Goal: Check status: Check status

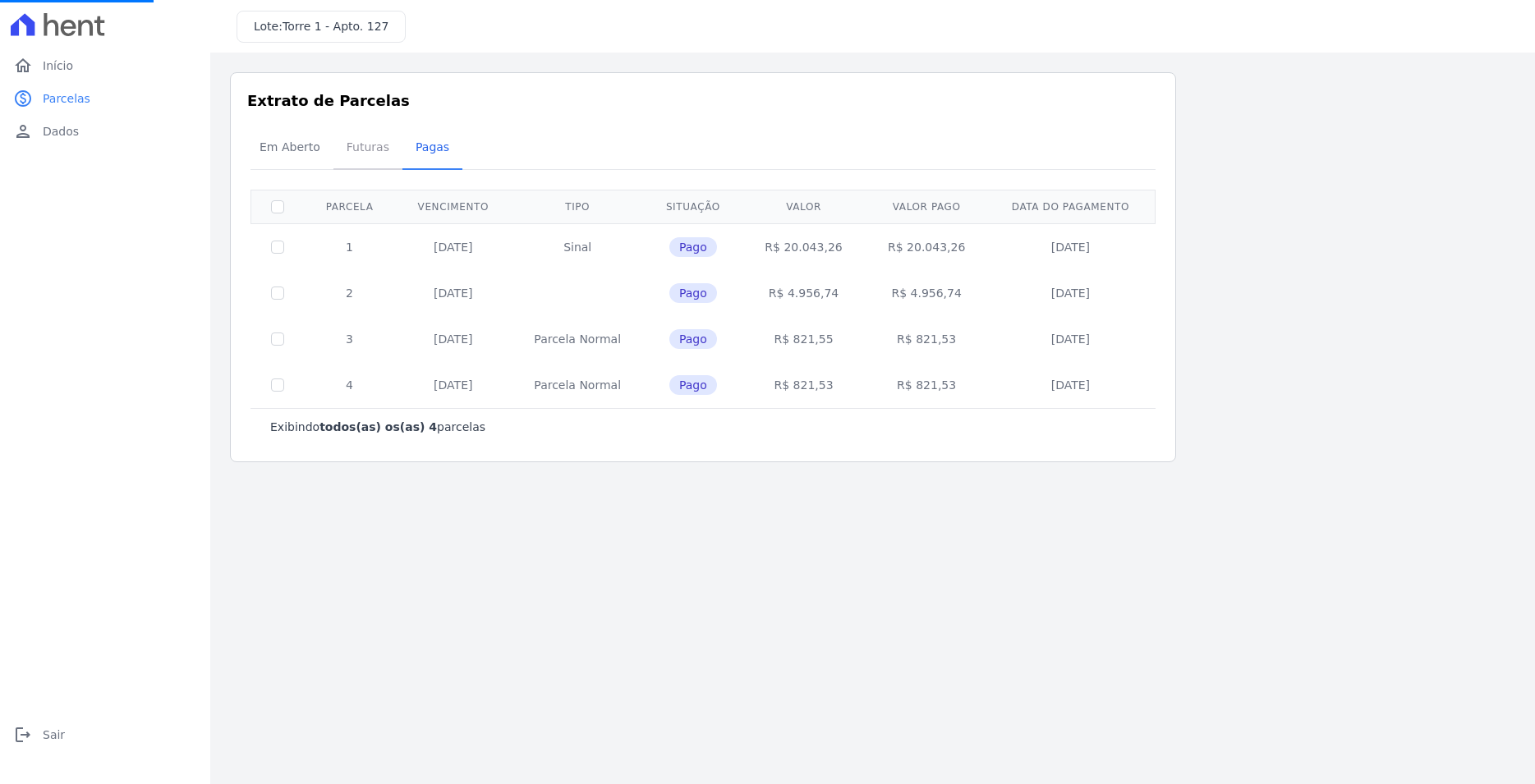
click at [360, 149] on span "Futuras" at bounding box center [367, 146] width 62 height 33
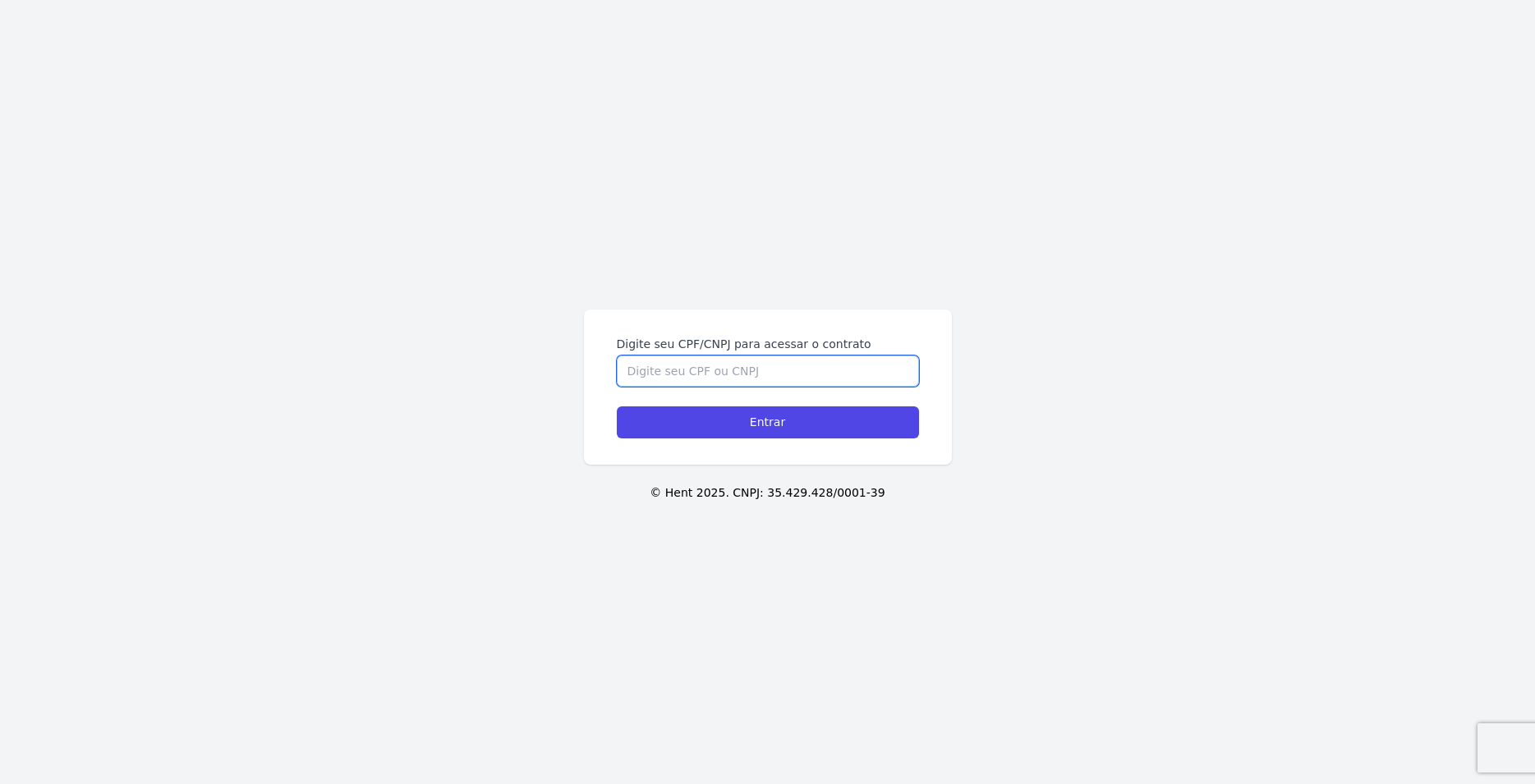
click at [695, 369] on input "Digite seu CPF/CNPJ para acessar o contrato" at bounding box center [768, 371] width 302 height 32
type input "45003172877"
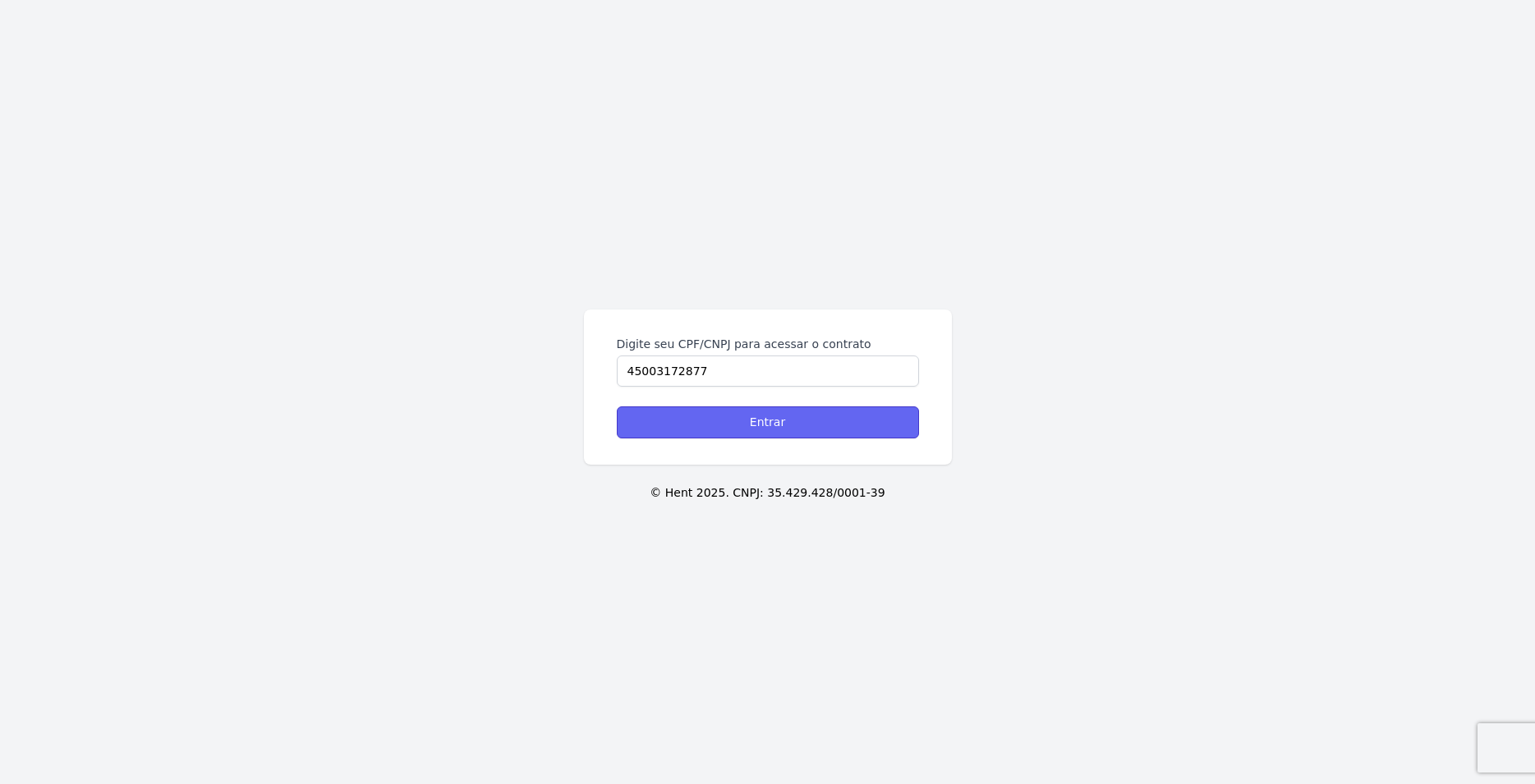
click at [792, 419] on input "Entrar" at bounding box center [768, 422] width 302 height 32
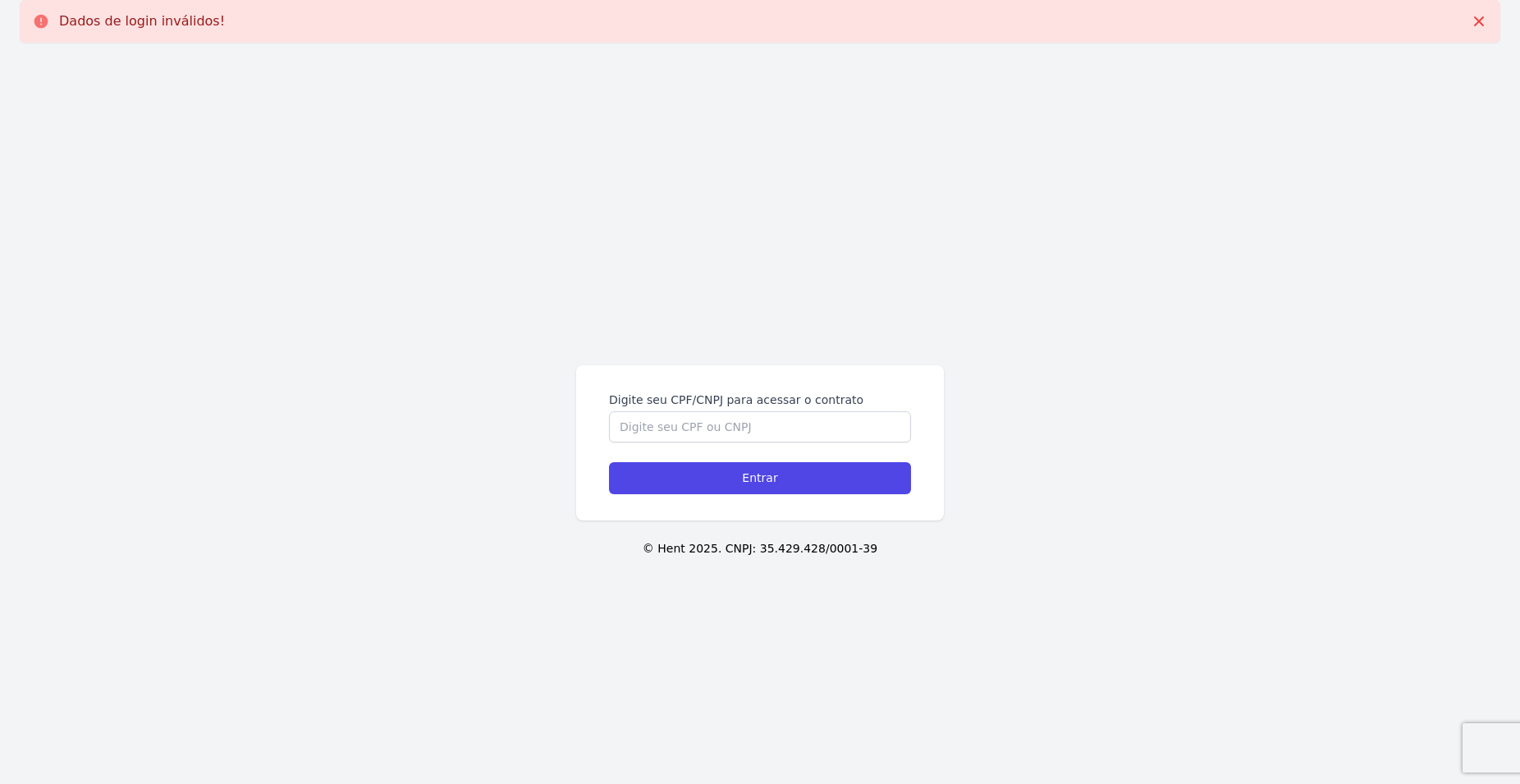
click at [1473, 154] on div "Digite seu CPF/CNPJ para acessar o contrato Entrar © Hent 2025. CNPJ: 35.429.42…" at bounding box center [760, 448] width 1520 height 784
click at [712, 431] on input "Digite seu CPF/CNPJ para acessar o contrato" at bounding box center [760, 427] width 302 height 32
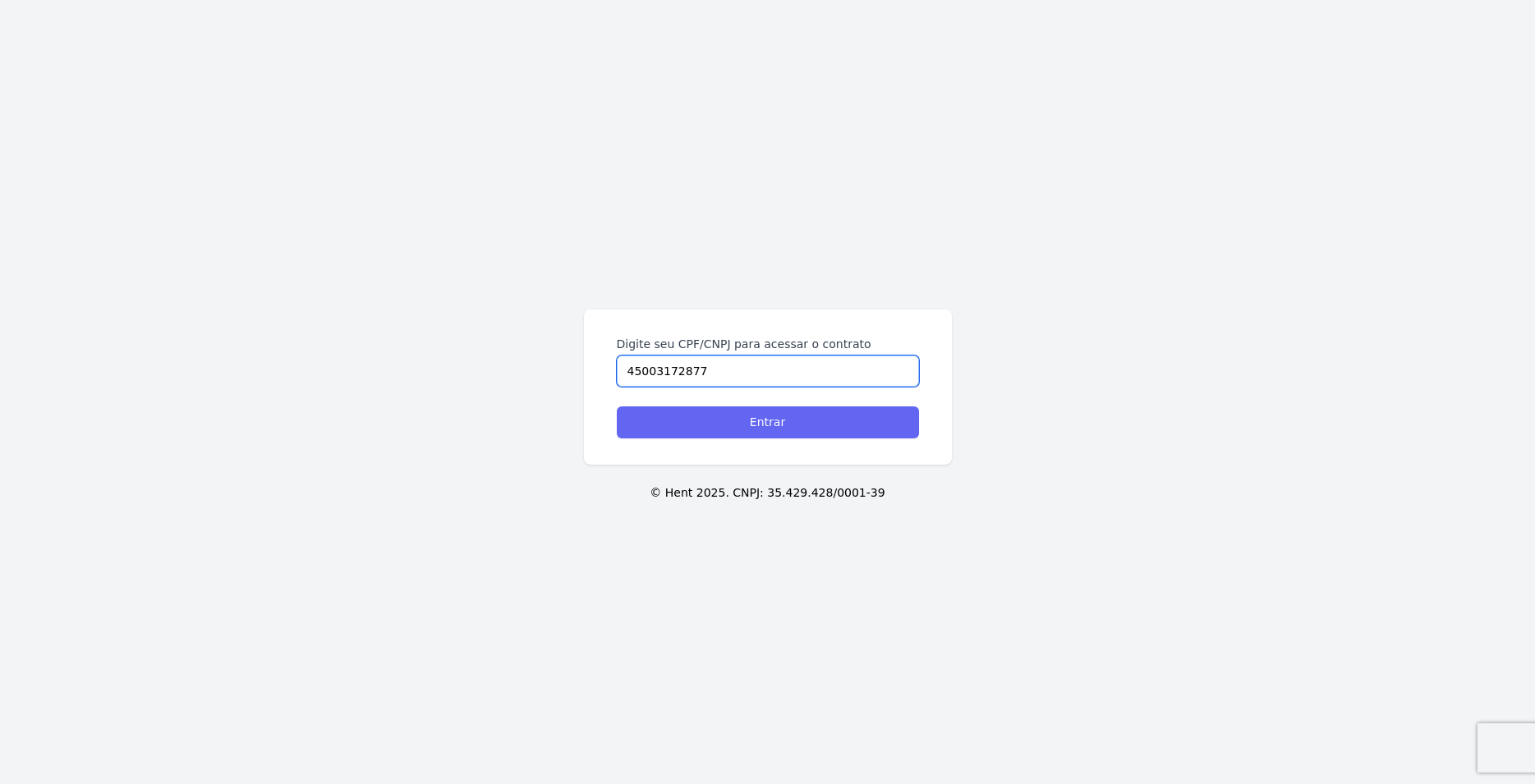
type input "45003172877"
click at [789, 423] on input "Entrar" at bounding box center [768, 422] width 302 height 32
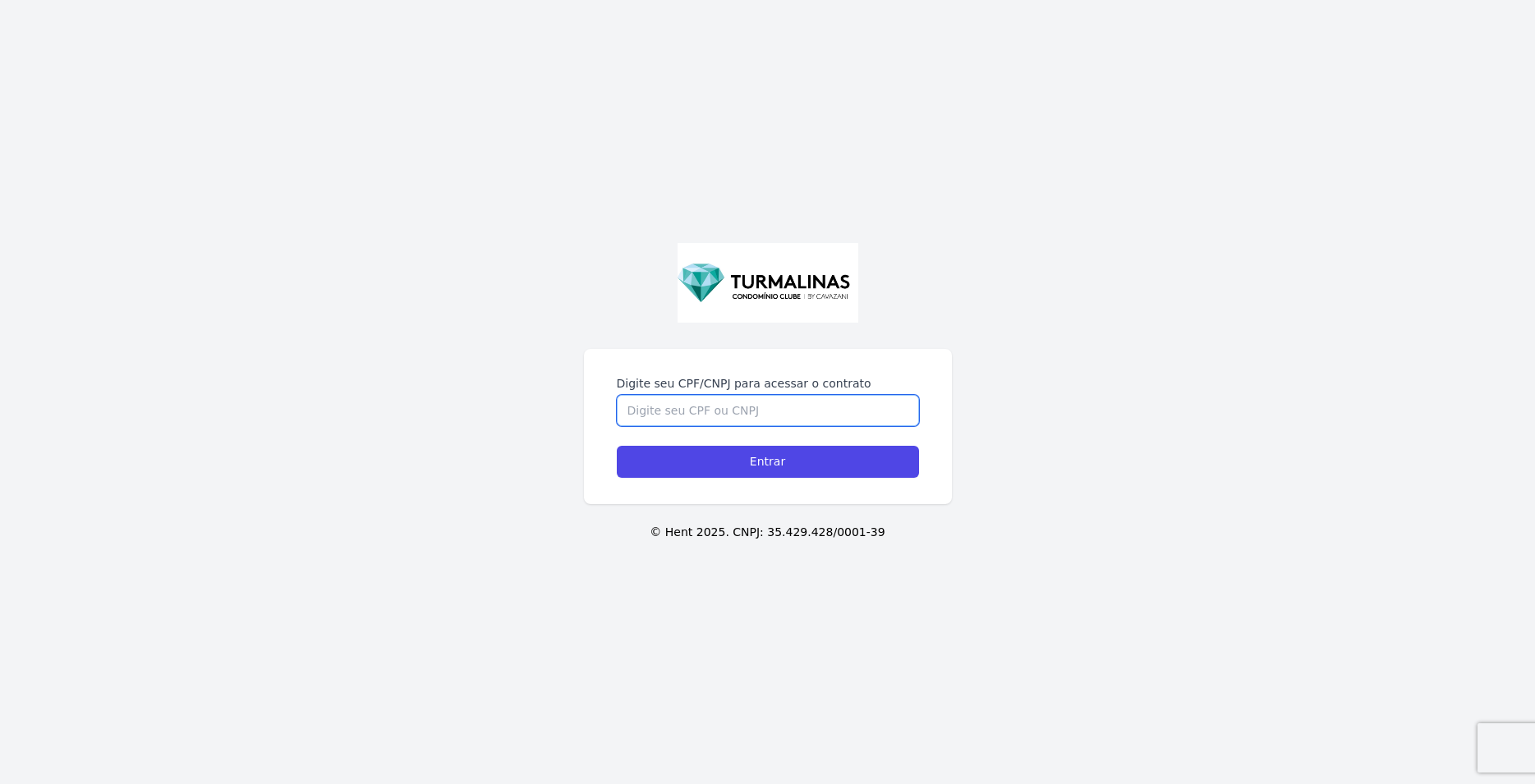
click at [741, 408] on input "Digite seu CPF/CNPJ para acessar o contrato" at bounding box center [768, 410] width 302 height 32
type input "45003172877"
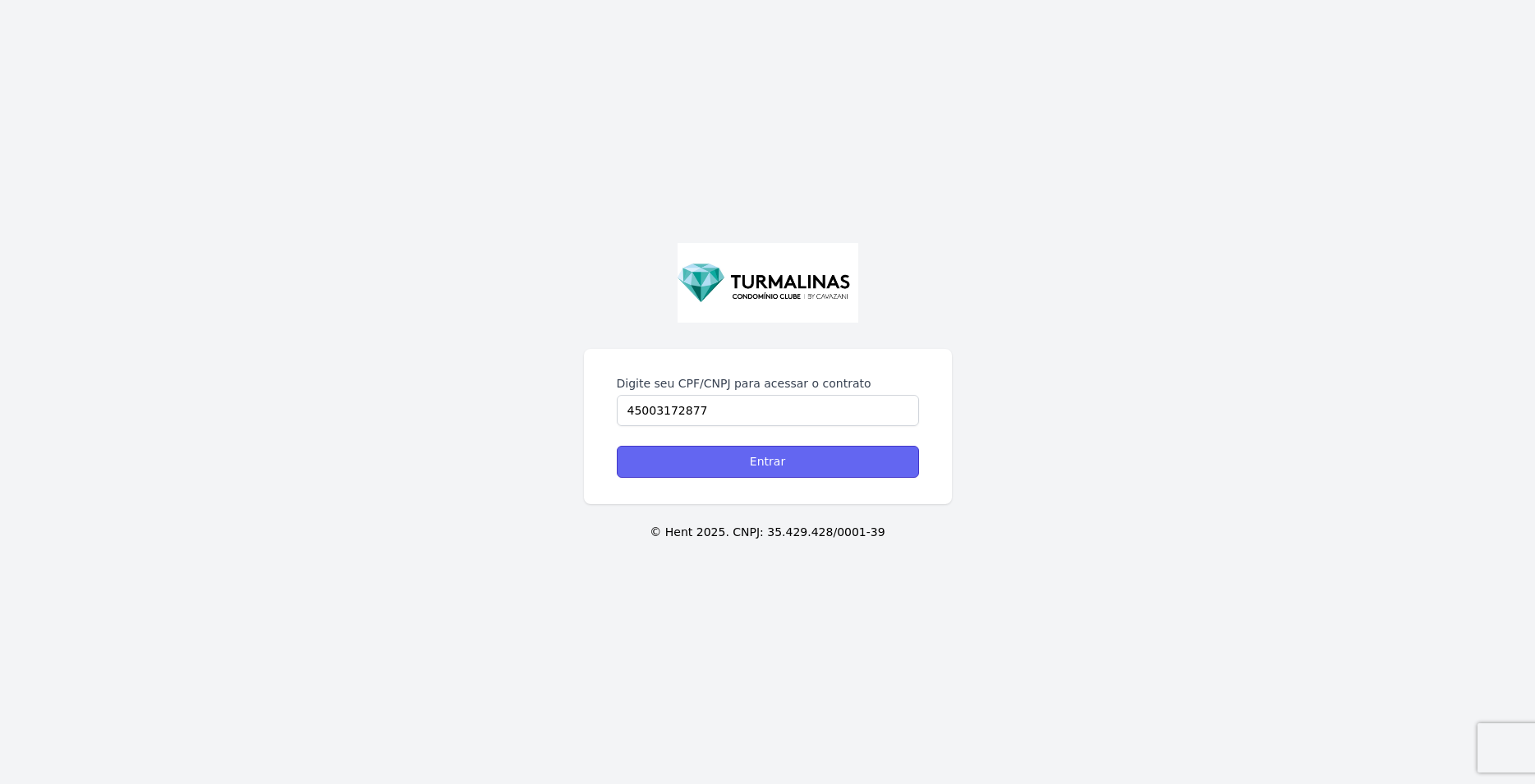
click at [790, 463] on input "Entrar" at bounding box center [768, 462] width 302 height 32
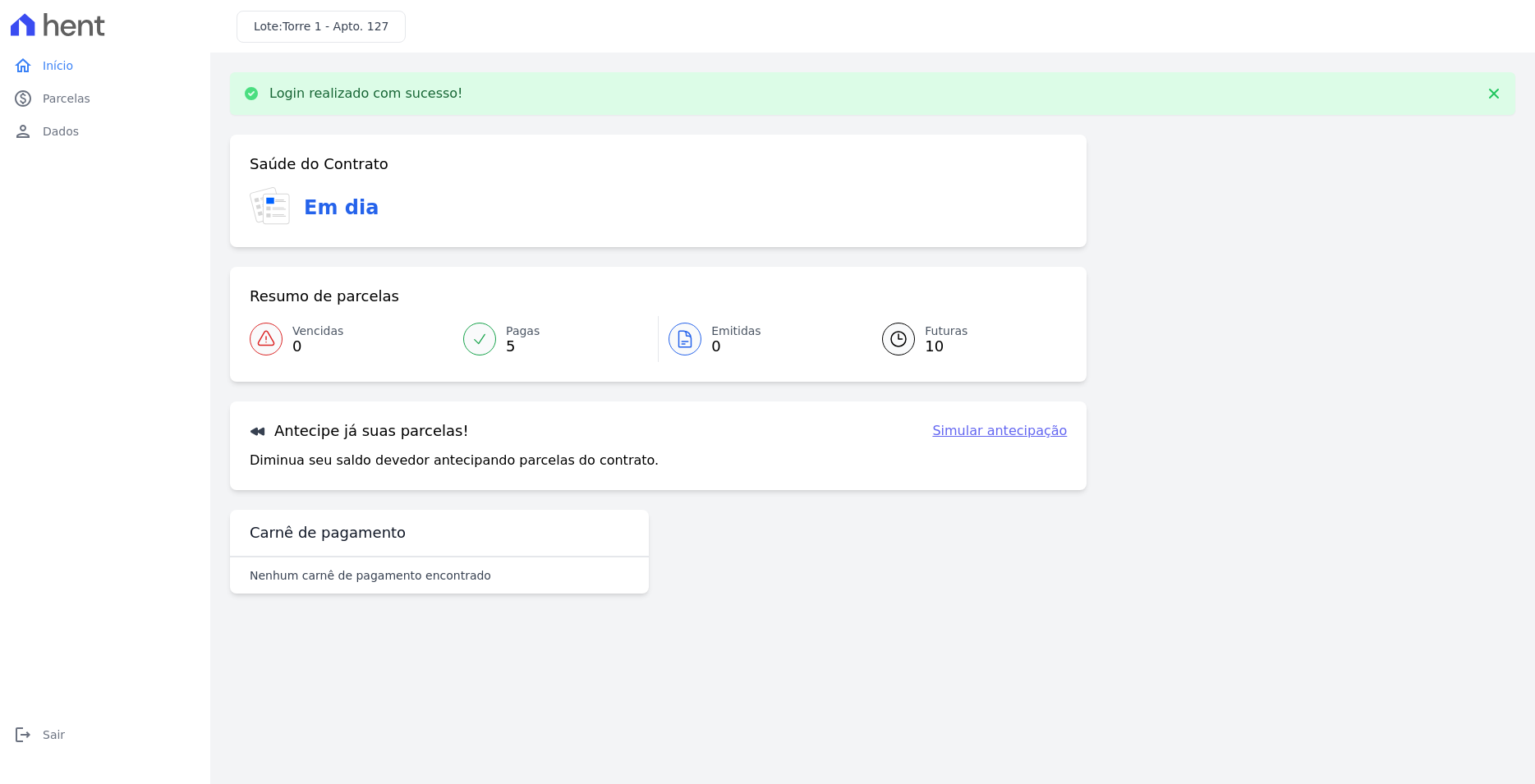
click at [518, 348] on span "5" at bounding box center [523, 346] width 34 height 13
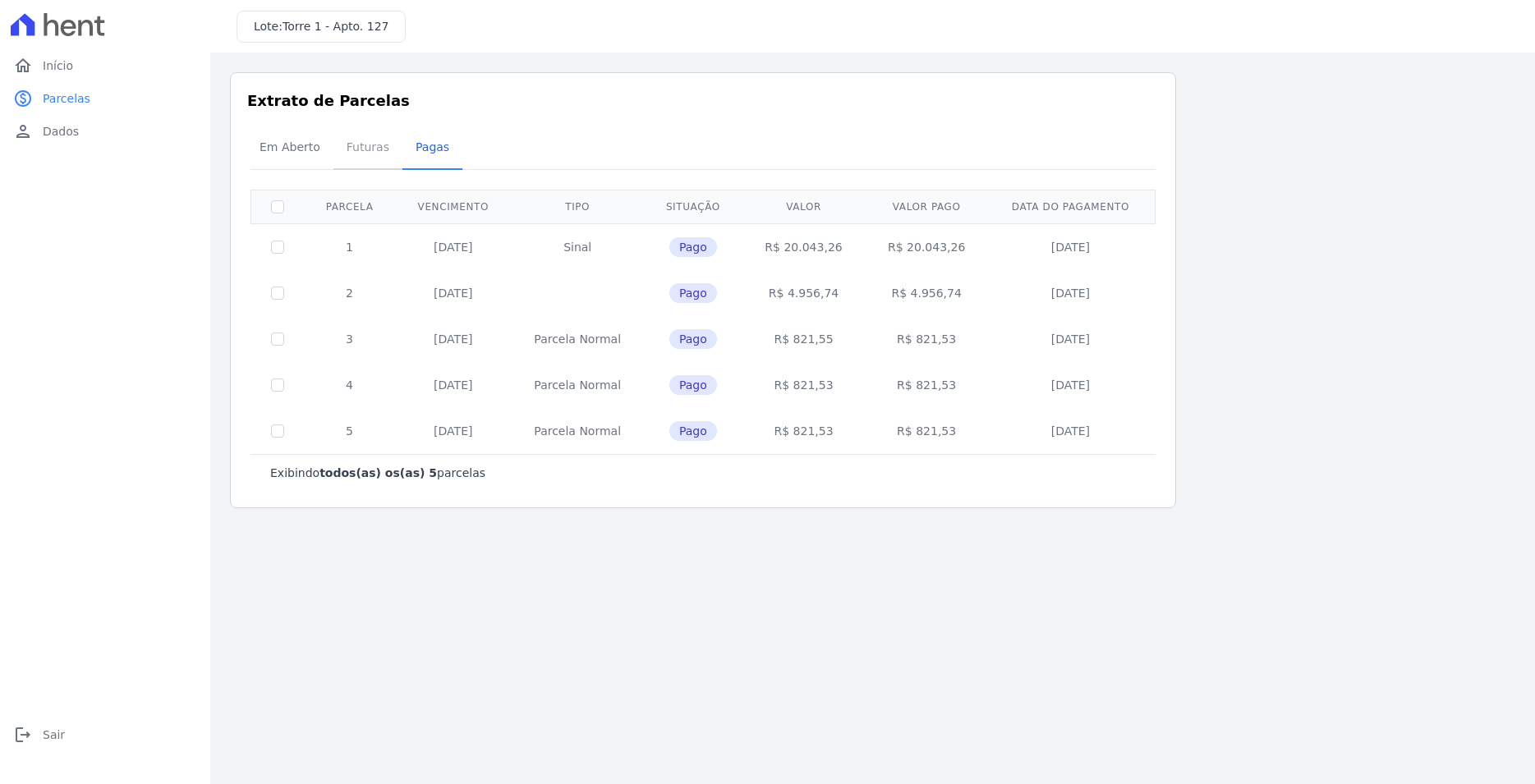
click at [357, 154] on span "Futuras" at bounding box center [367, 146] width 62 height 33
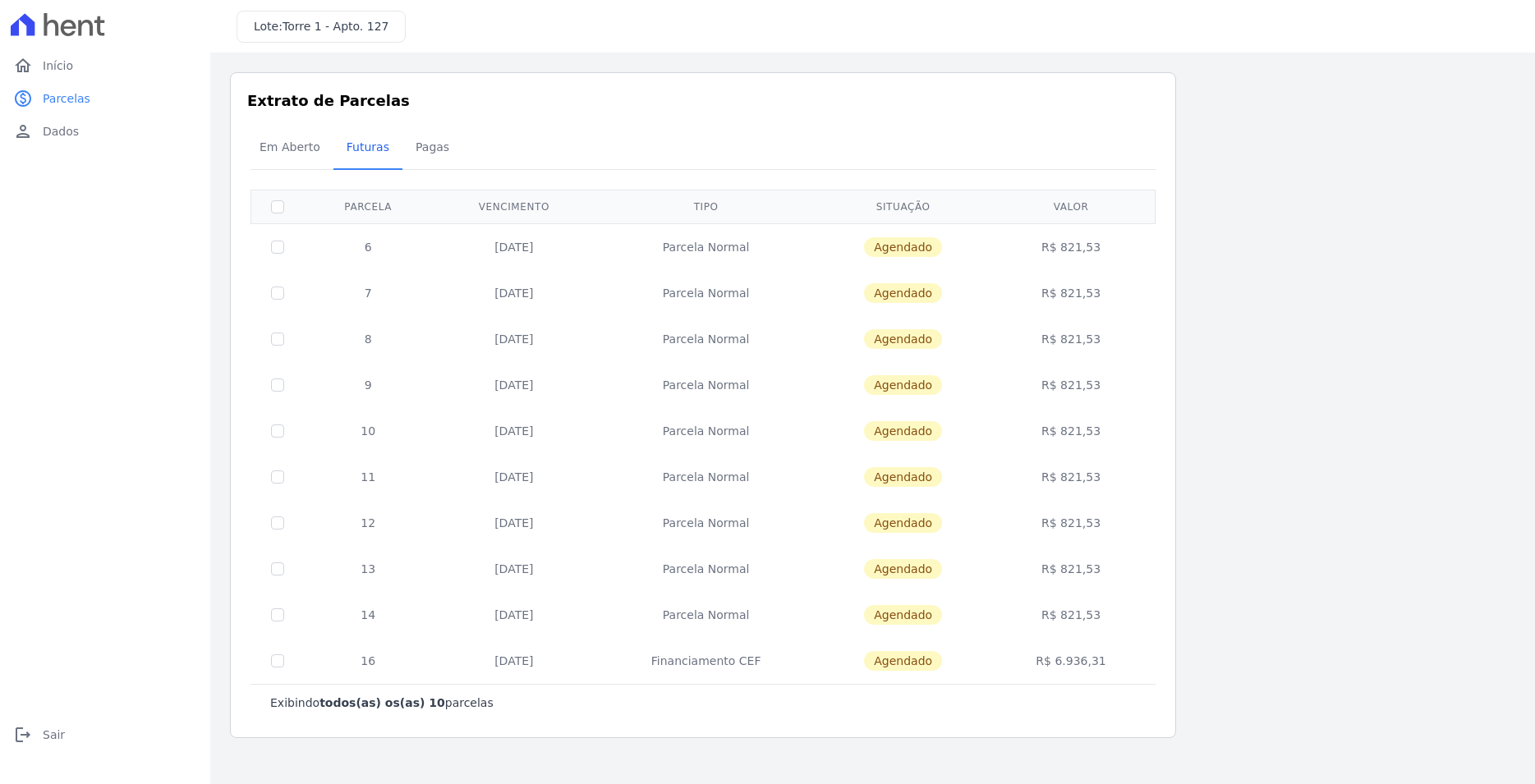
drag, startPoint x: 491, startPoint y: 663, endPoint x: 555, endPoint y: 662, distance: 64.0
click at [555, 662] on td "30/04/2027" at bounding box center [514, 661] width 164 height 46
click at [673, 712] on div "Exibindo todos(as) os(as) 10 parcelas" at bounding box center [702, 701] width 905 height 36
click at [414, 142] on span "Pagas" at bounding box center [432, 146] width 53 height 33
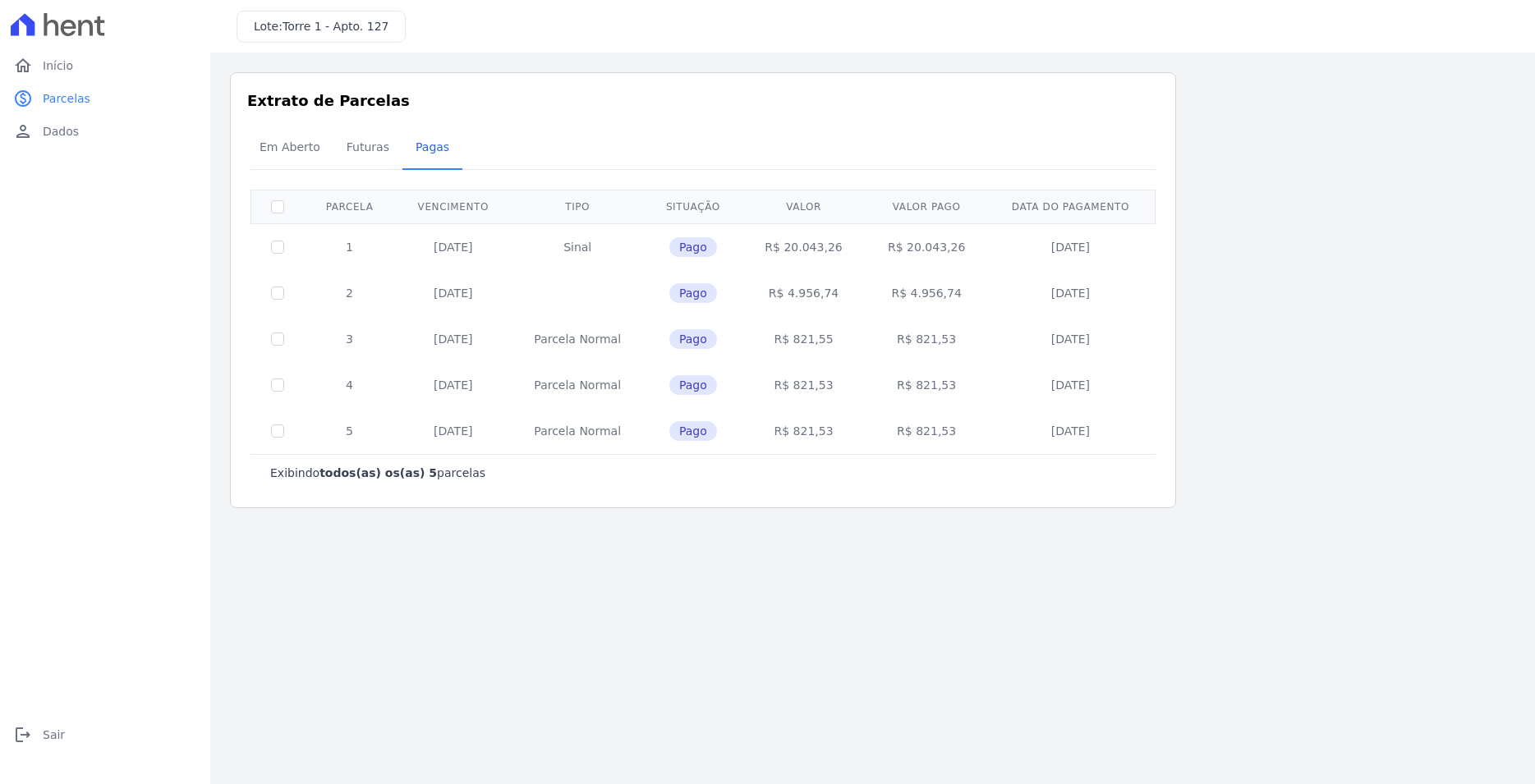
click at [881, 293] on td "R$ 4.956,74" at bounding box center [925, 293] width 123 height 46
drag, startPoint x: 971, startPoint y: 245, endPoint x: 899, endPoint y: 243, distance: 72.0
click at [899, 243] on td "R$ 20.043,26" at bounding box center [925, 246] width 123 height 46
click at [884, 287] on td "R$ 4.956,74" at bounding box center [925, 293] width 123 height 46
